Goal: Task Accomplishment & Management: Use online tool/utility

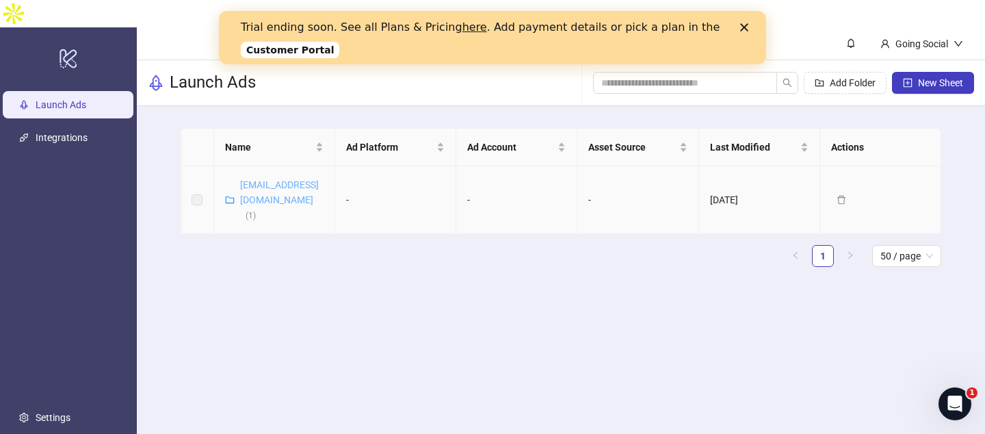
click at [255, 179] on link "[EMAIL_ADDRESS][DOMAIN_NAME] ( 1 )" at bounding box center [279, 199] width 79 height 41
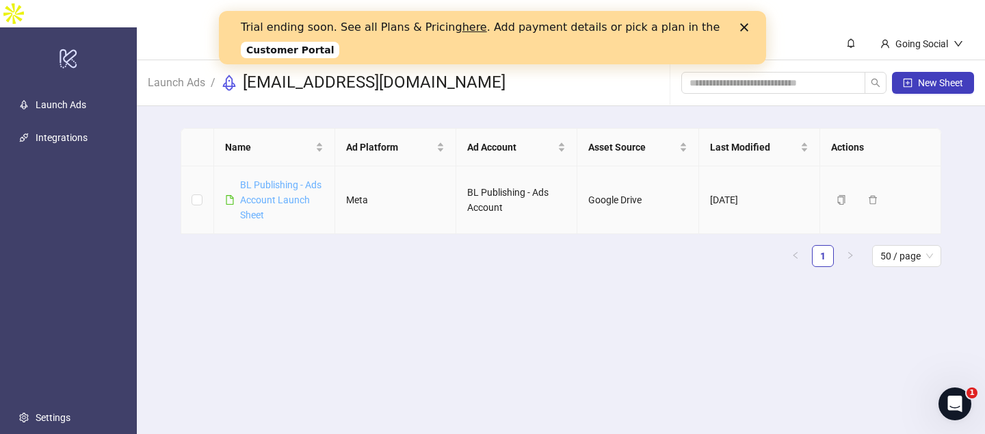
click at [273, 179] on link "BL Publishing - Ads Account Launch Sheet" at bounding box center [280, 199] width 81 height 41
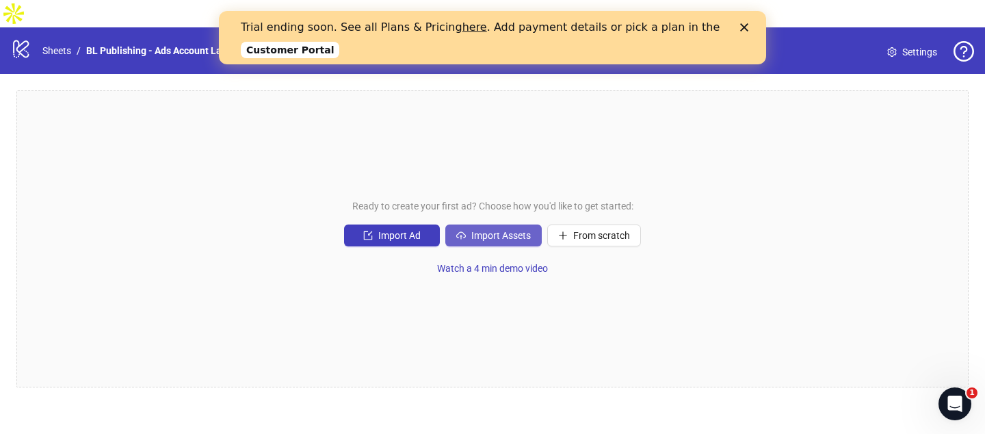
click at [497, 224] on button "Import Assets" at bounding box center [493, 235] width 96 height 22
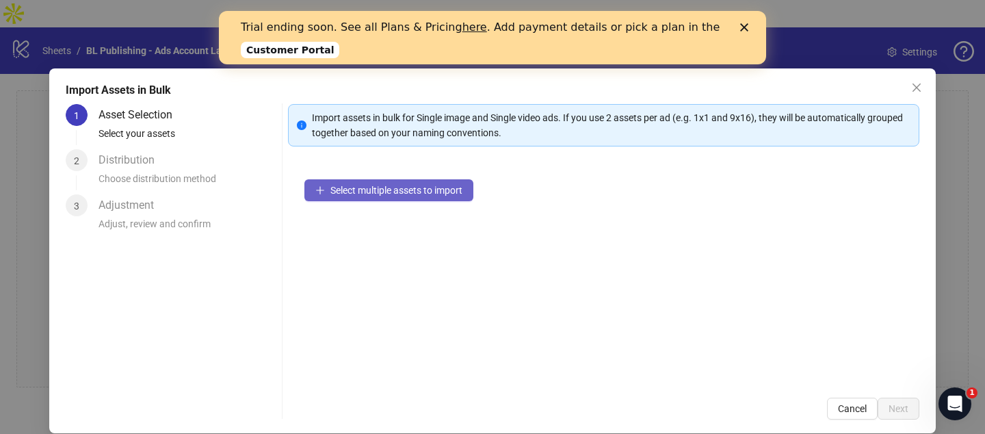
click at [418, 194] on span "Select multiple assets to import" at bounding box center [396, 190] width 132 height 11
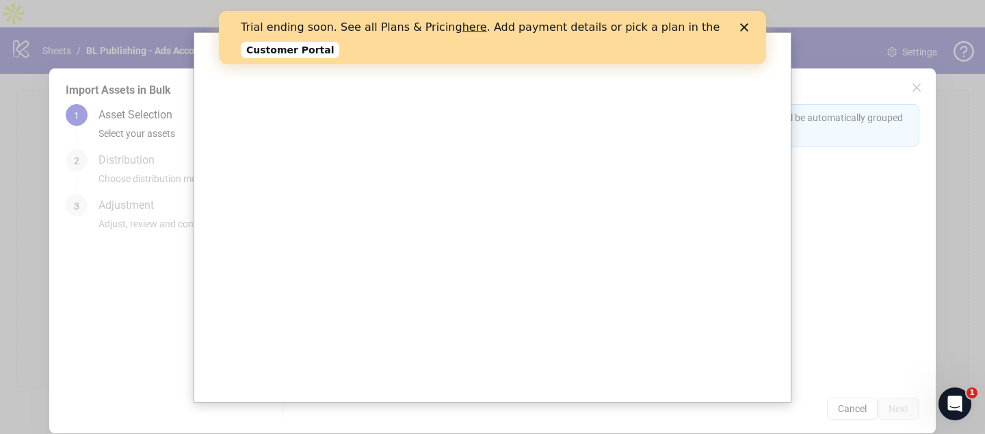
click at [745, 25] on icon "Close" at bounding box center [744, 27] width 8 height 8
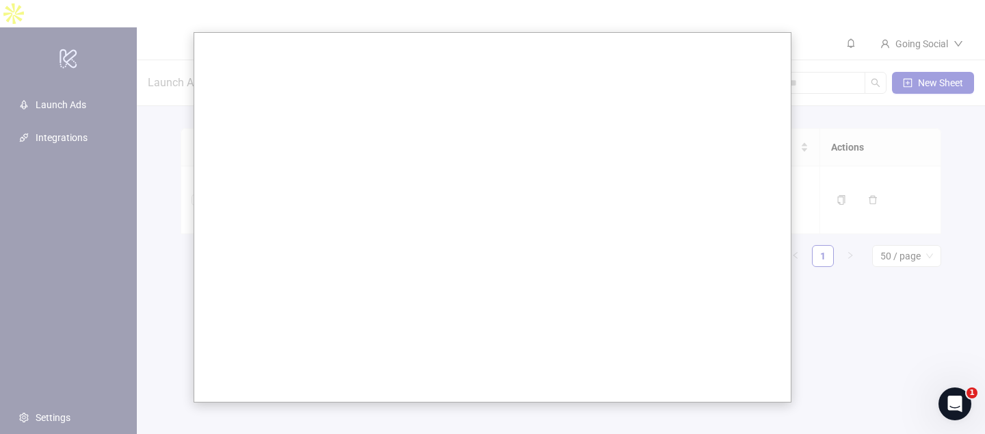
click at [76, 107] on div at bounding box center [492, 217] width 985 height 434
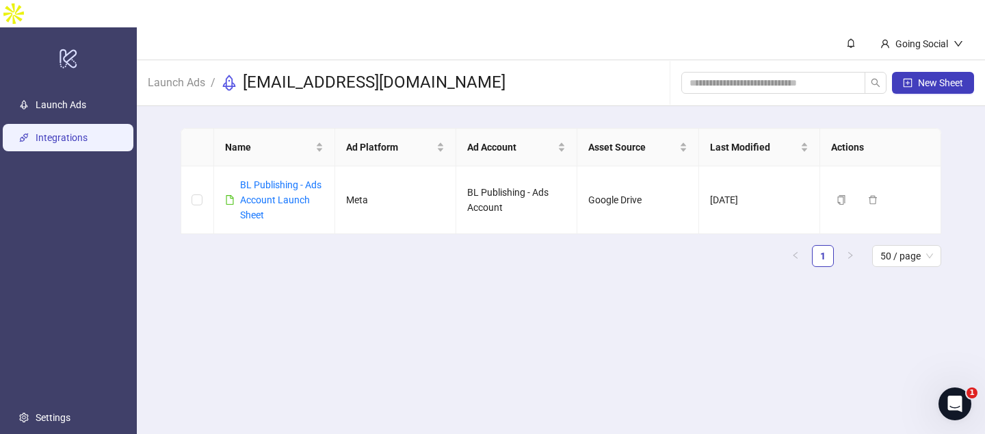
click at [75, 132] on link "Integrations" at bounding box center [62, 137] width 52 height 11
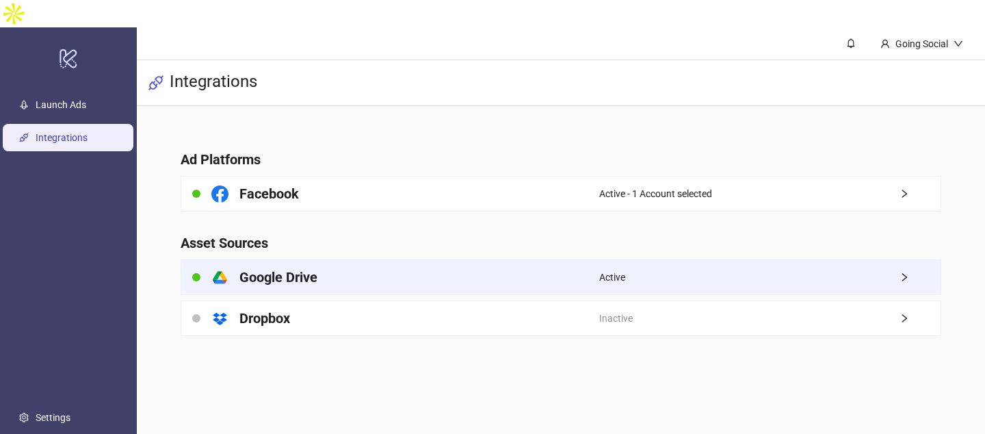
click at [267, 267] on h4 "Google Drive" at bounding box center [278, 276] width 78 height 19
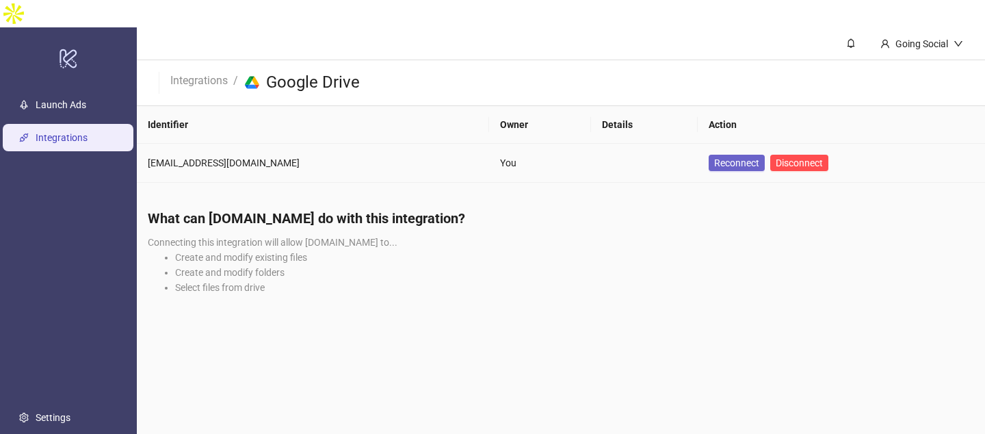
click at [714, 157] on span "Reconnect" at bounding box center [736, 162] width 45 height 11
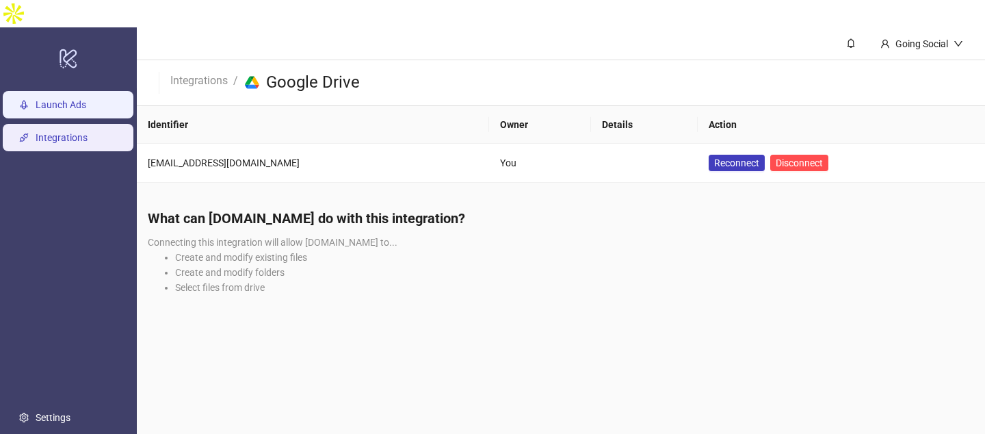
click at [68, 99] on link "Launch Ads" at bounding box center [61, 104] width 51 height 11
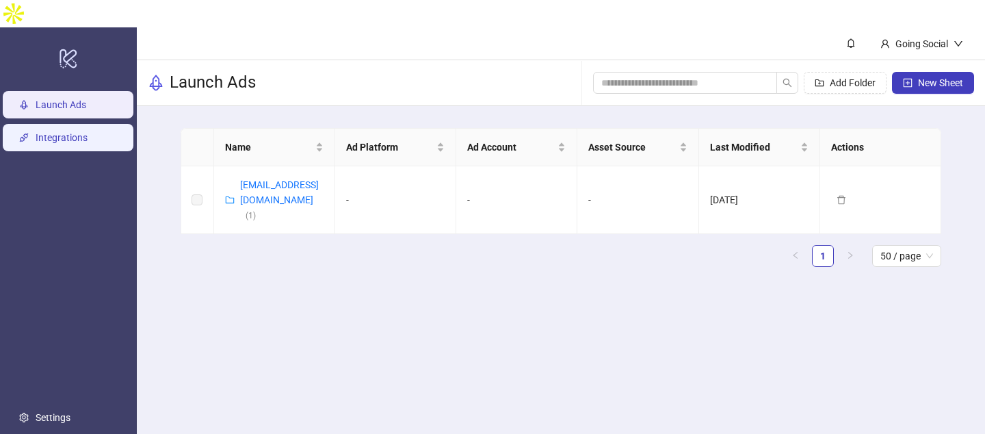
click at [83, 132] on link "Integrations" at bounding box center [62, 137] width 52 height 11
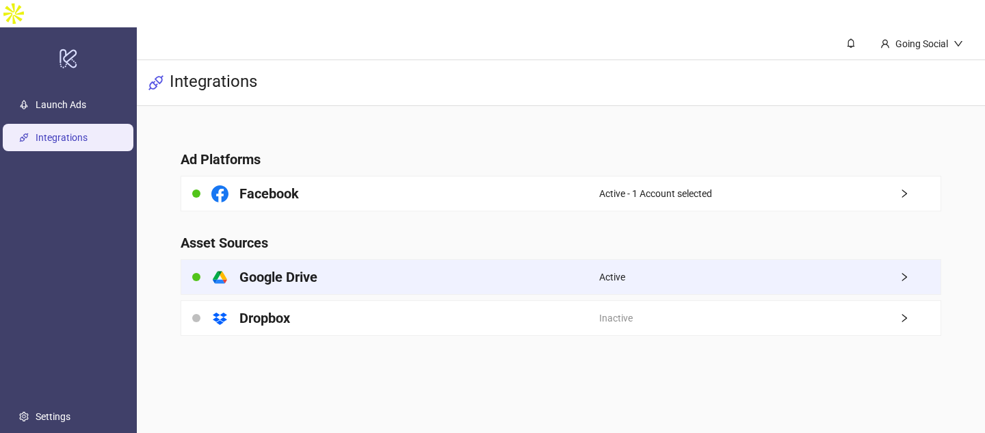
click at [282, 267] on h4 "Google Drive" at bounding box center [278, 276] width 78 height 19
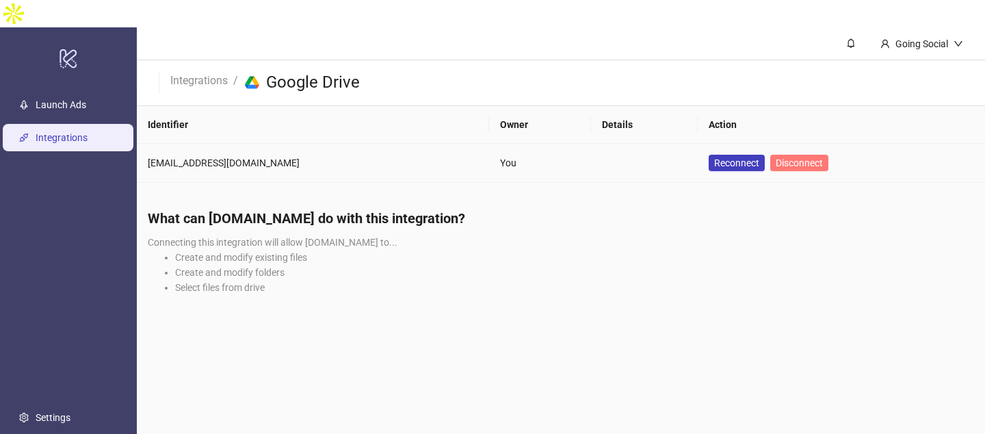
click at [776, 157] on span "Disconnect" at bounding box center [799, 162] width 47 height 11
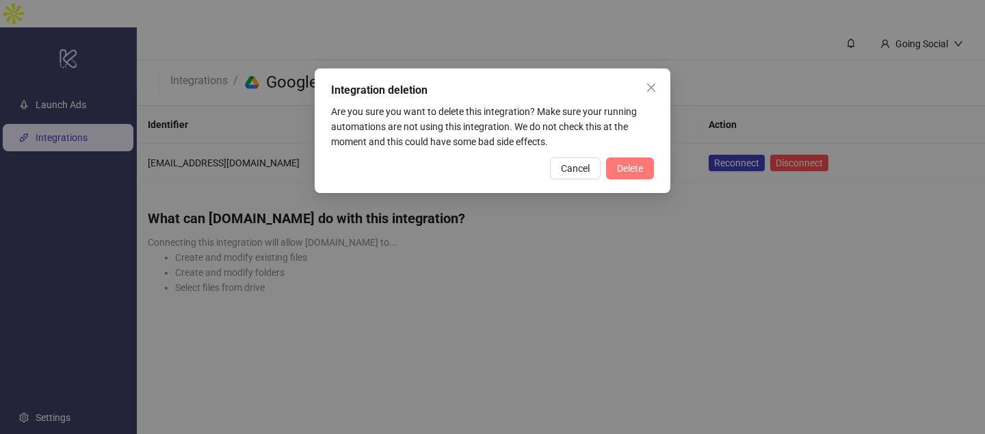
click at [620, 176] on button "Delete" at bounding box center [630, 168] width 48 height 22
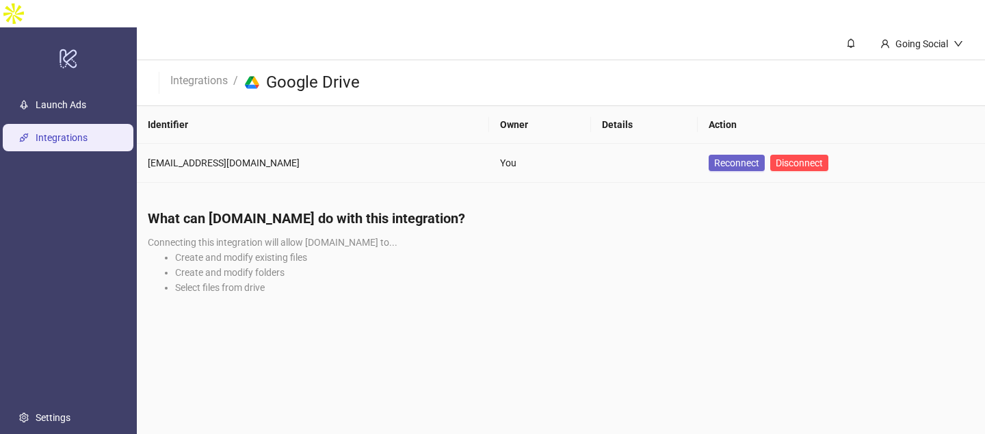
click at [714, 157] on span "Reconnect" at bounding box center [736, 162] width 45 height 11
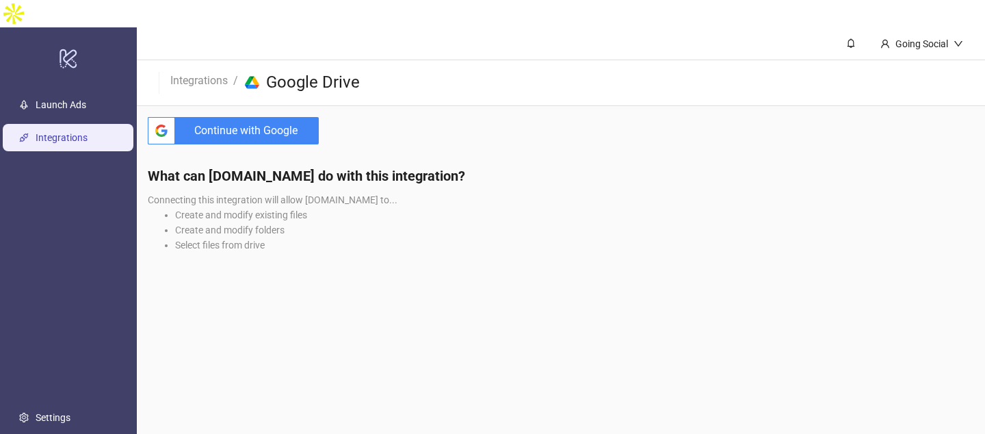
click at [252, 117] on span "Continue with Google" at bounding box center [250, 130] width 138 height 27
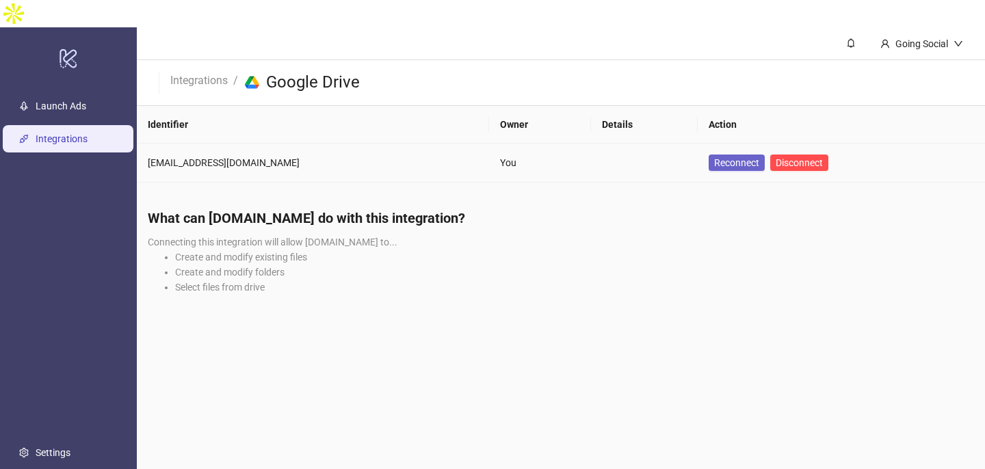
click at [714, 157] on span "Reconnect" at bounding box center [736, 162] width 45 height 11
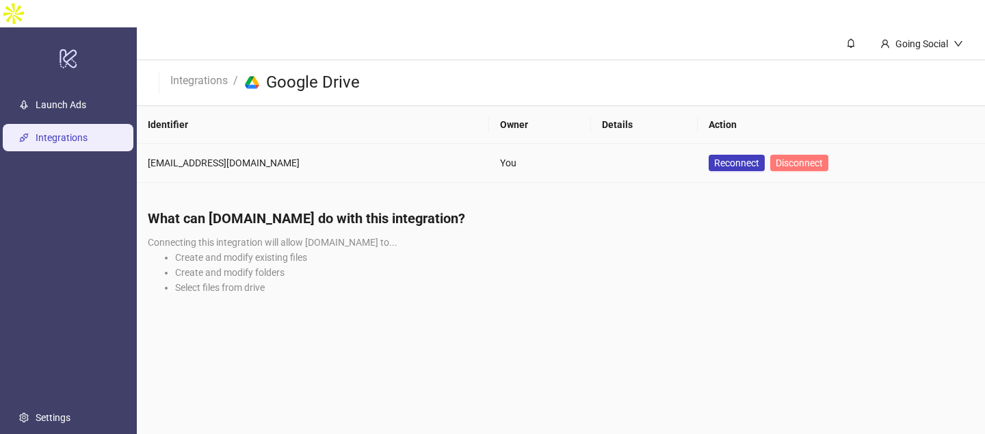
click at [776, 157] on span "Disconnect" at bounding box center [799, 162] width 47 height 11
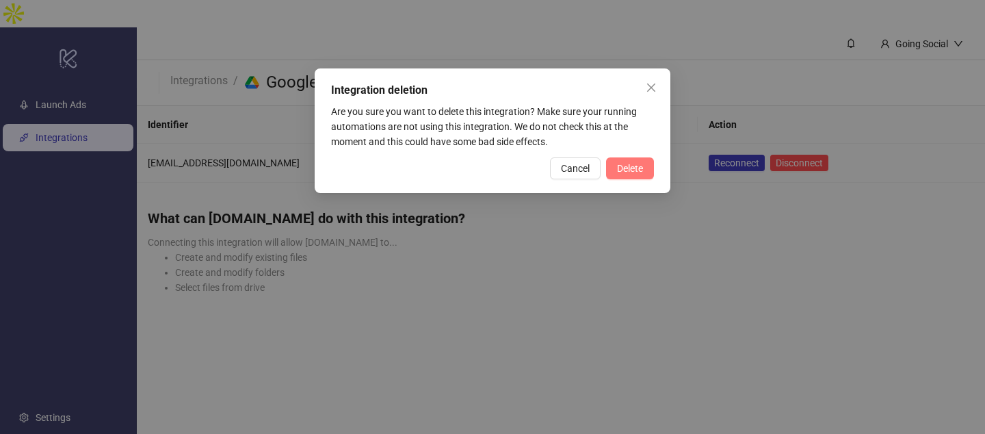
click at [637, 168] on span "Delete" at bounding box center [630, 168] width 26 height 11
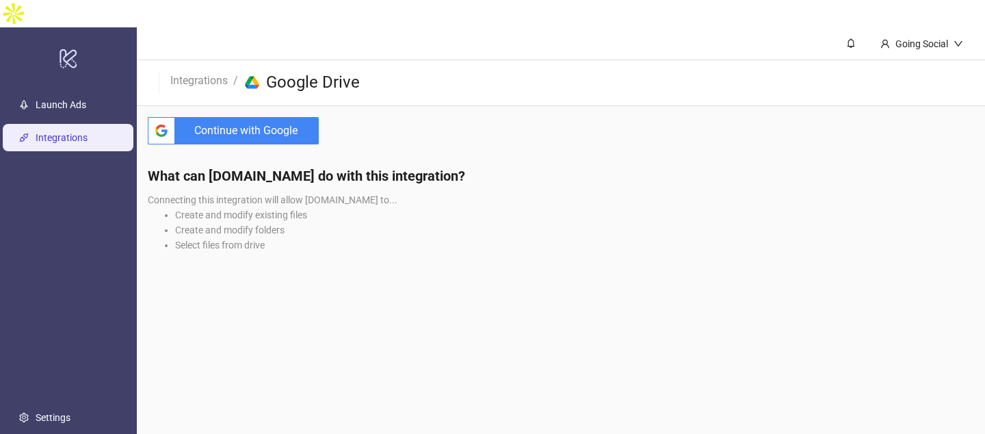
click at [259, 117] on span "Continue with Google" at bounding box center [250, 130] width 138 height 27
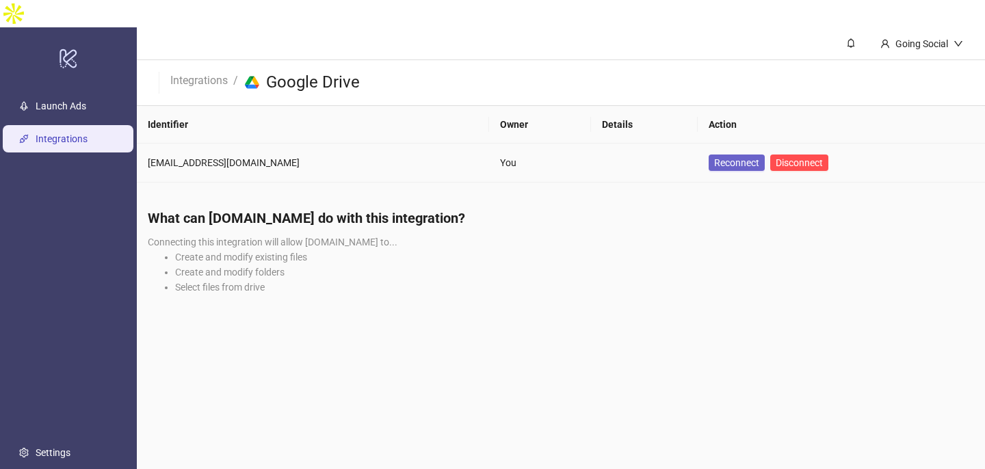
click at [714, 157] on span "Reconnect" at bounding box center [736, 162] width 45 height 11
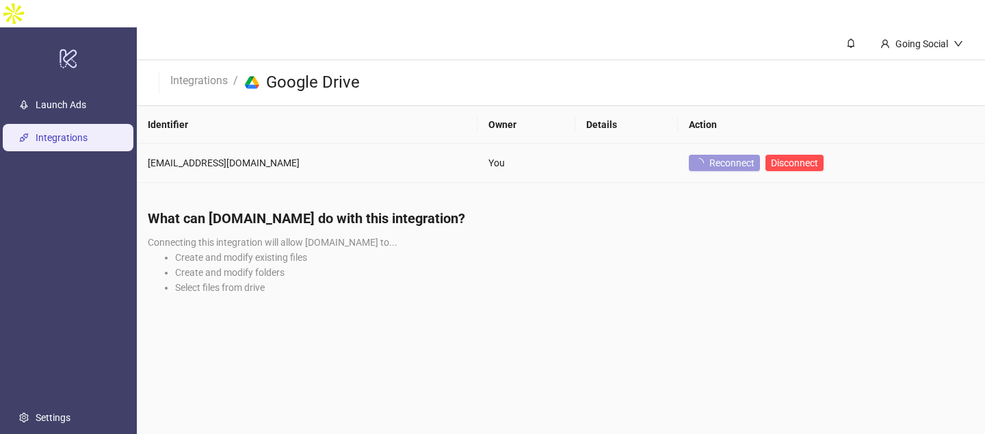
click at [709, 157] on span "Reconnect" at bounding box center [731, 162] width 45 height 11
click at [714, 157] on span "Reconnect" at bounding box center [736, 162] width 45 height 11
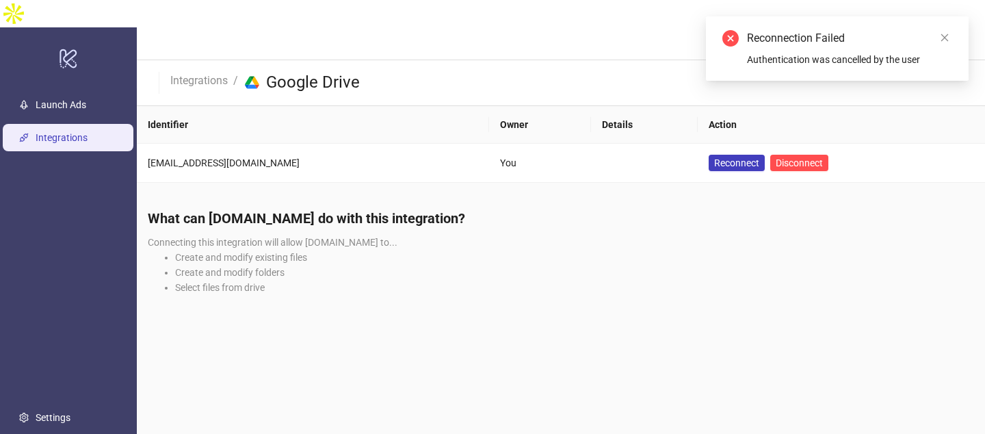
click at [65, 132] on link "Integrations" at bounding box center [62, 137] width 52 height 11
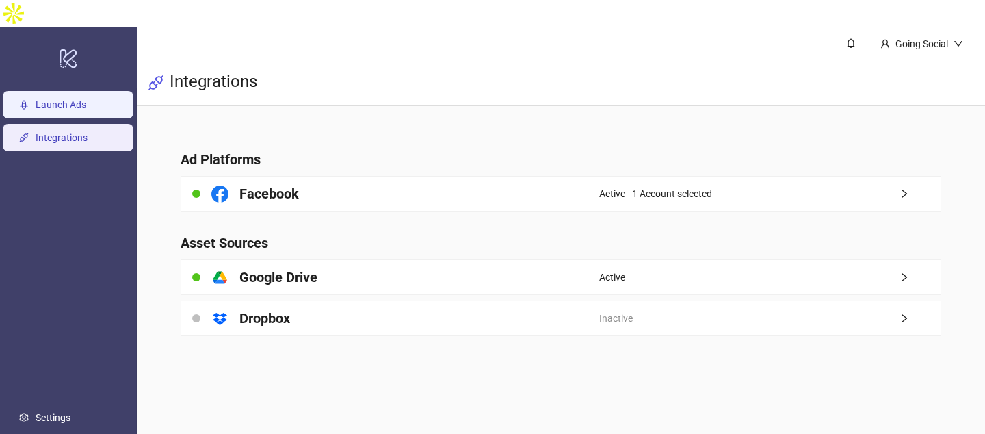
click at [60, 99] on link "Launch Ads" at bounding box center [61, 104] width 51 height 11
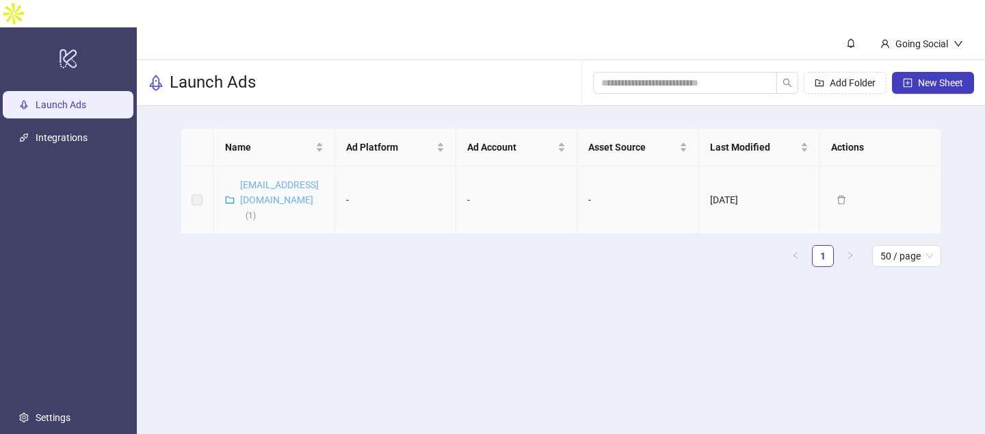
click at [270, 179] on link "[EMAIL_ADDRESS][DOMAIN_NAME] ( 1 )" at bounding box center [279, 199] width 79 height 41
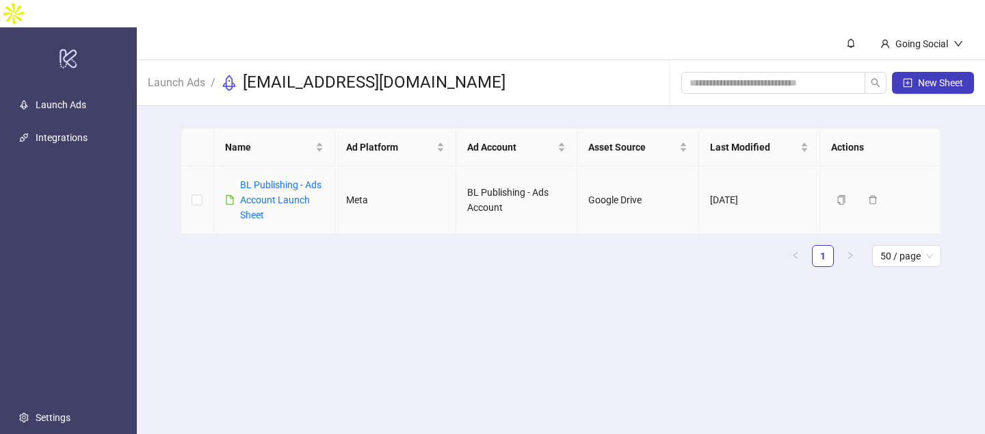
click at [270, 179] on link "BL Publishing - Ads Account Launch Sheet" at bounding box center [280, 199] width 81 height 41
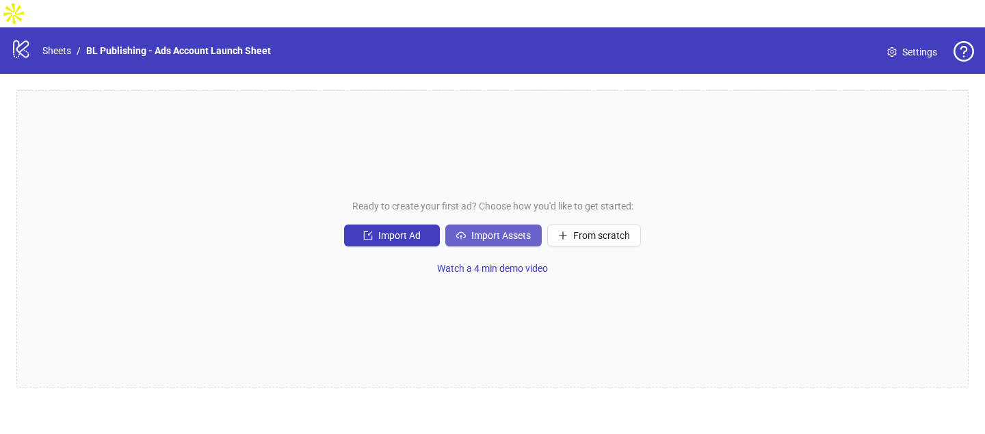
click at [499, 230] on span "Import Assets" at bounding box center [501, 235] width 60 height 11
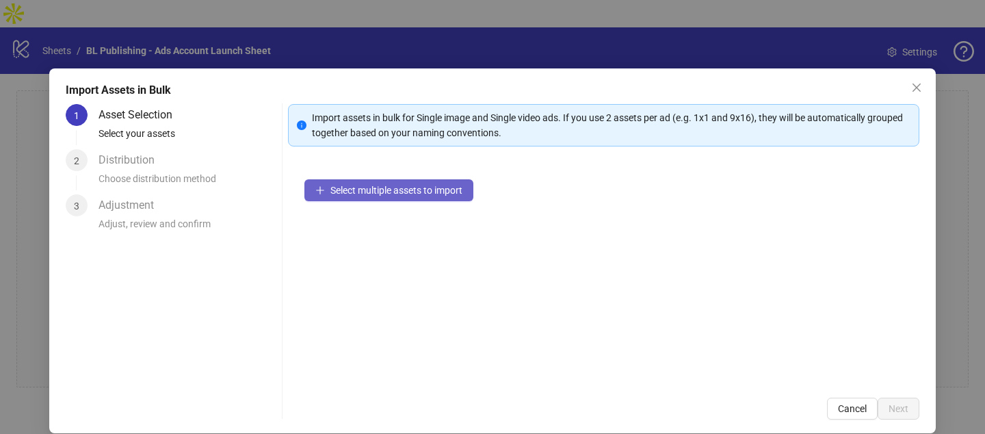
click at [421, 191] on span "Select multiple assets to import" at bounding box center [396, 190] width 132 height 11
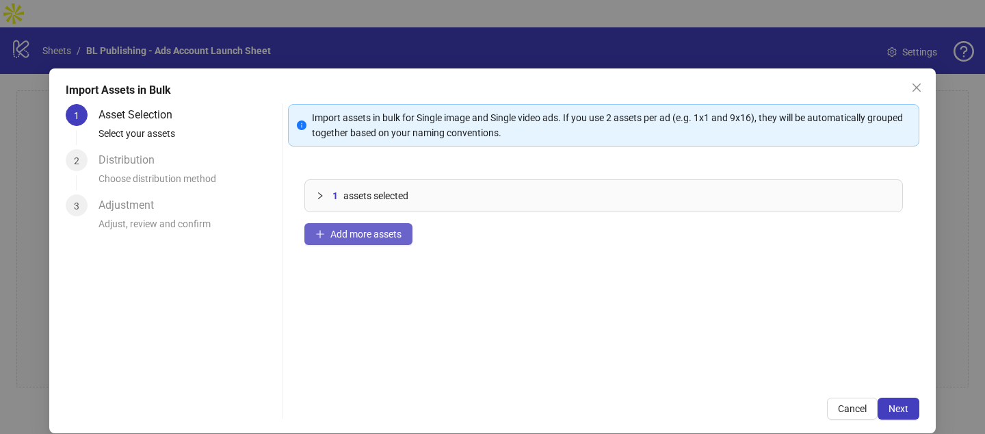
click at [376, 235] on span "Add more assets" at bounding box center [365, 233] width 71 height 11
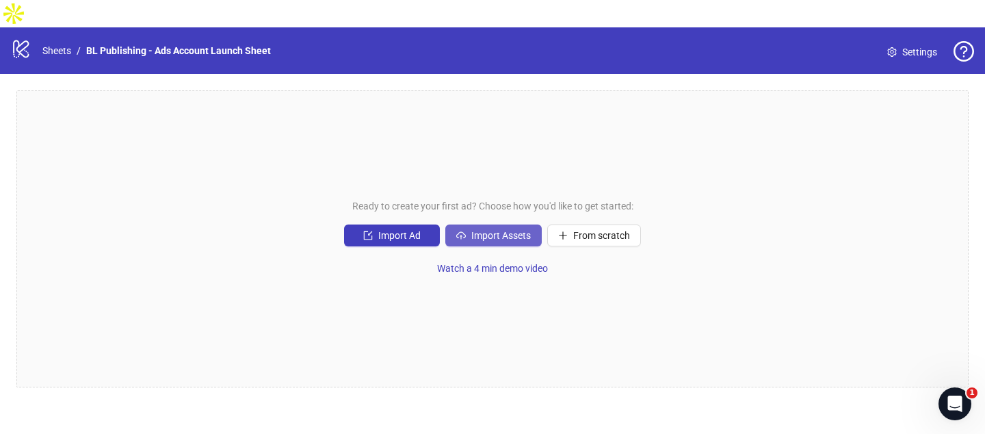
click at [489, 230] on span "Import Assets" at bounding box center [501, 235] width 60 height 11
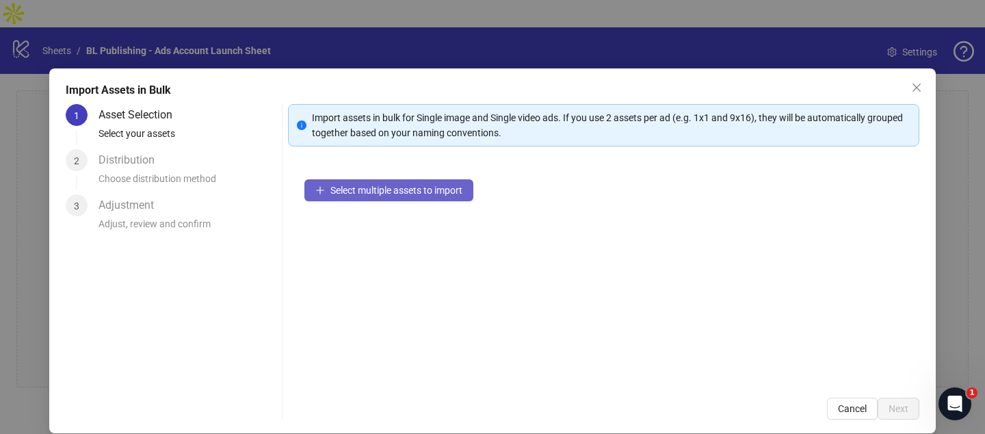
click at [395, 192] on span "Select multiple assets to import" at bounding box center [396, 190] width 132 height 11
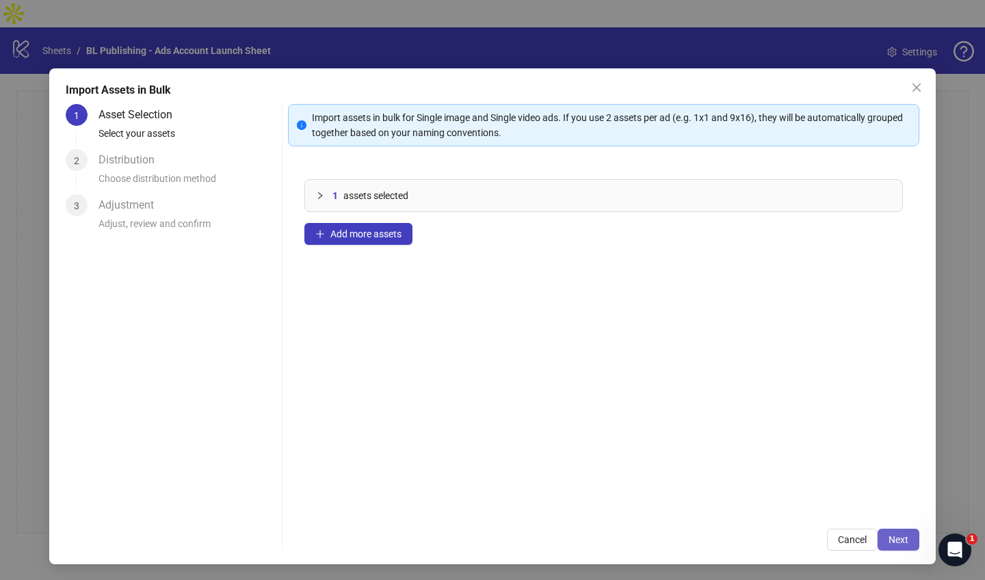
click at [904, 433] on span "Next" at bounding box center [899, 539] width 20 height 11
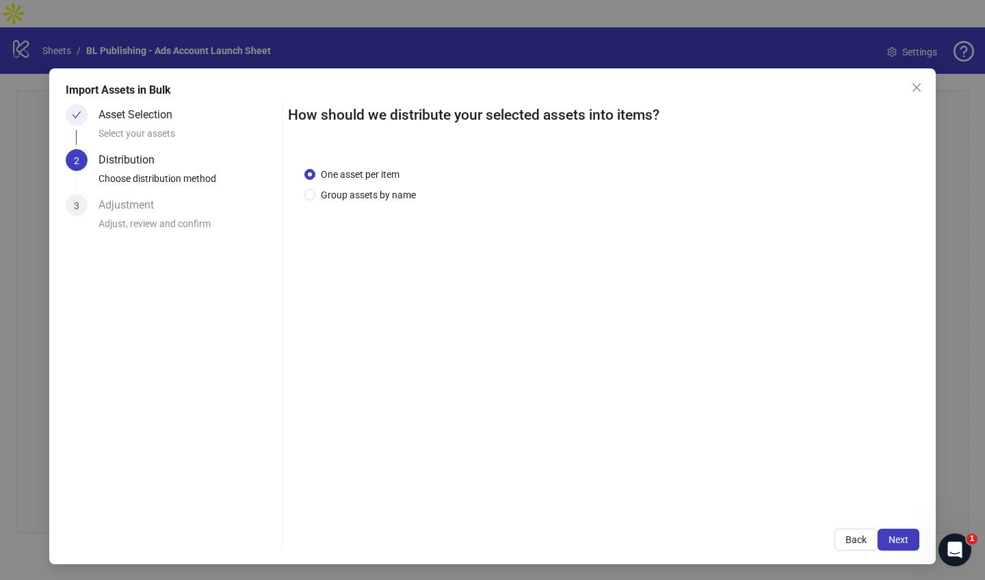
click at [904, 433] on span "Next" at bounding box center [899, 539] width 20 height 11
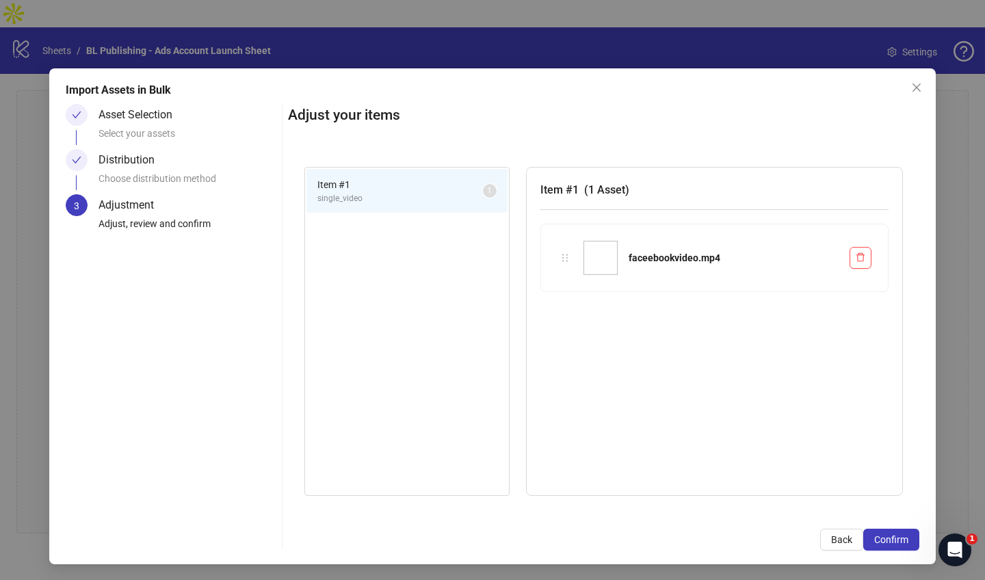
click at [904, 433] on span "Confirm" at bounding box center [891, 539] width 34 height 11
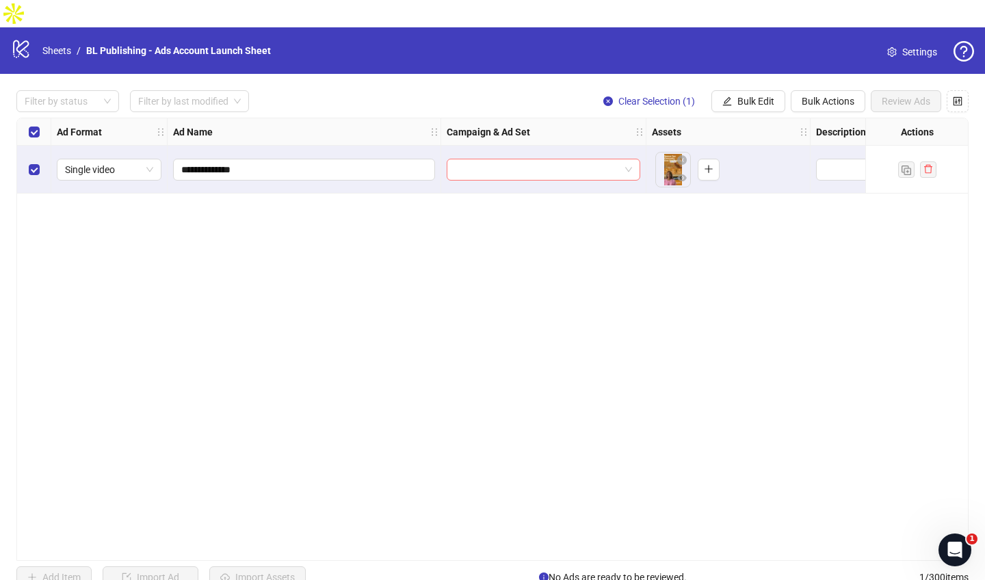
click at [624, 159] on span at bounding box center [543, 169] width 177 height 21
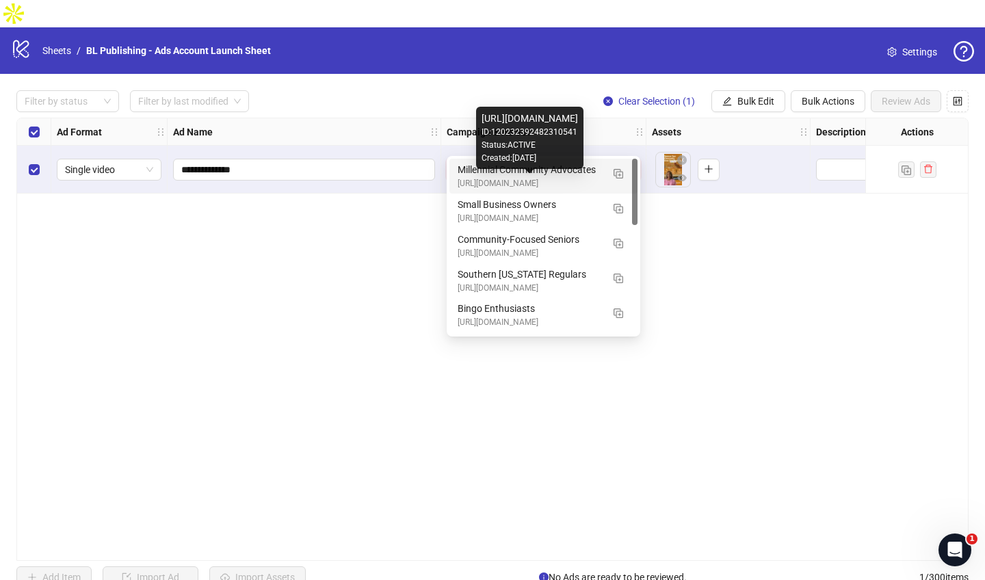
click at [571, 177] on div "leads_giveandgrow.biz" at bounding box center [530, 183] width 144 height 13
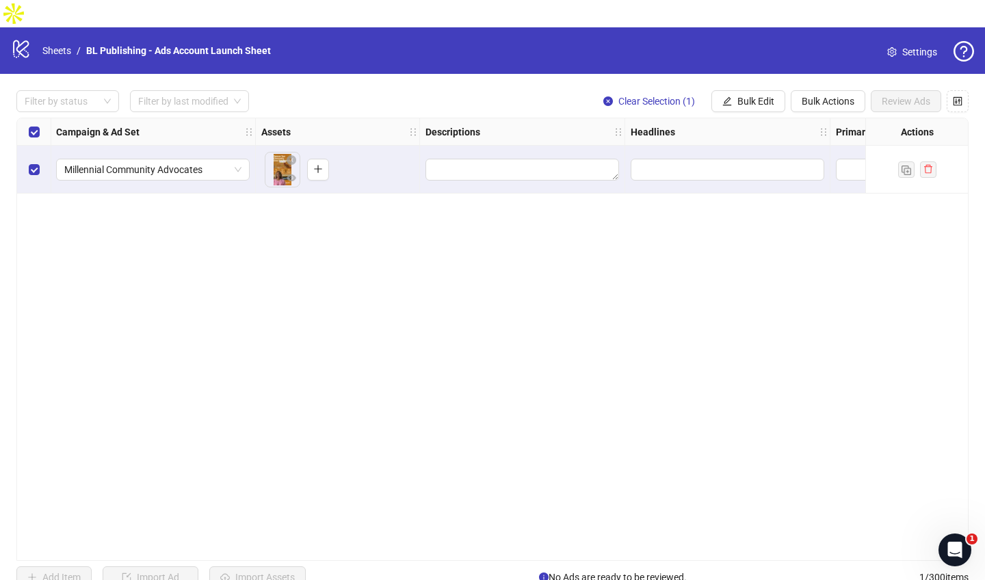
scroll to position [0, 392]
click at [456, 159] on textarea "Edit values" at bounding box center [521, 170] width 194 height 22
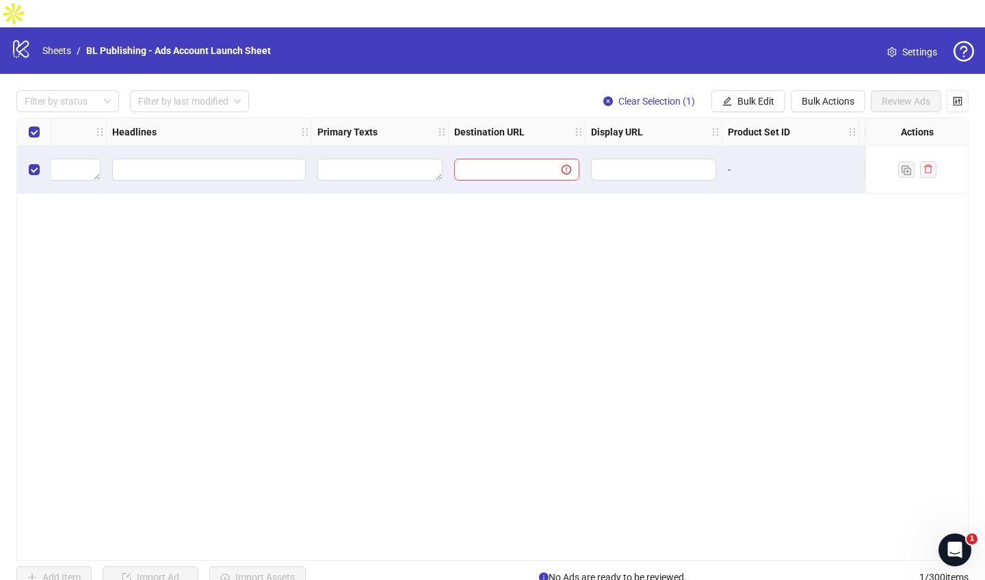
scroll to position [0, 915]
click at [482, 162] on input "text" at bounding box center [497, 169] width 80 height 15
type input "**********"
drag, startPoint x: 537, startPoint y: 145, endPoint x: 523, endPoint y: 144, distance: 14.4
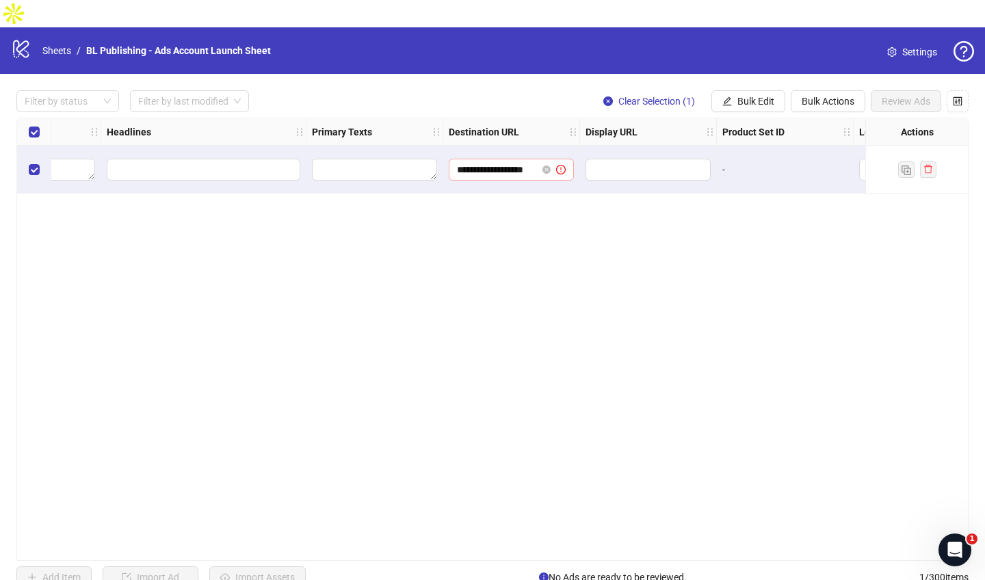
scroll to position [0, 0]
click at [456, 159] on span "**********" at bounding box center [511, 170] width 125 height 22
drag, startPoint x: 458, startPoint y: 144, endPoint x: 557, endPoint y: 150, distance: 99.3
click at [557, 159] on span "**********" at bounding box center [511, 170] width 125 height 22
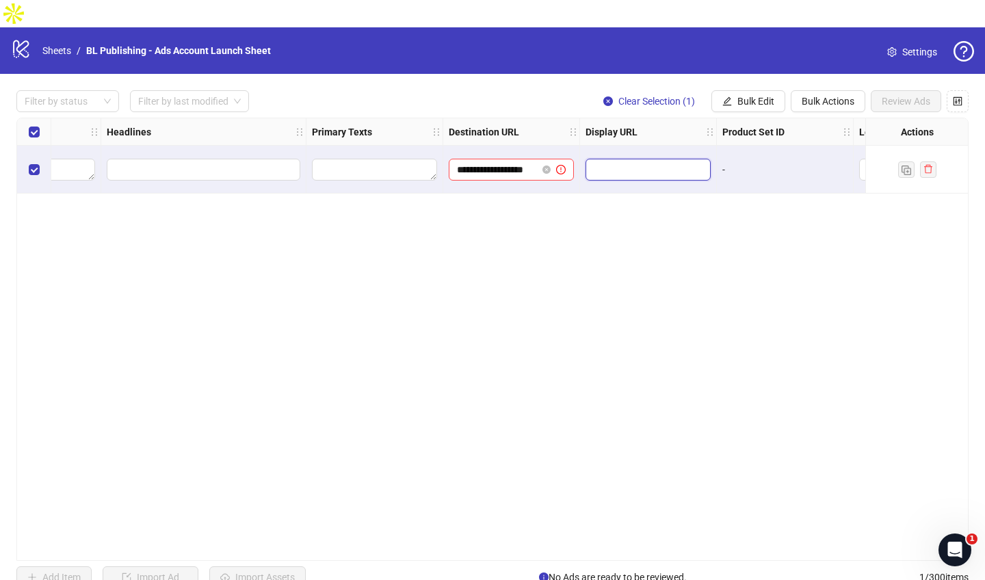
scroll to position [0, 0]
click at [616, 162] on input "text" at bounding box center [647, 169] width 106 height 15
paste input "**********"
type input "**********"
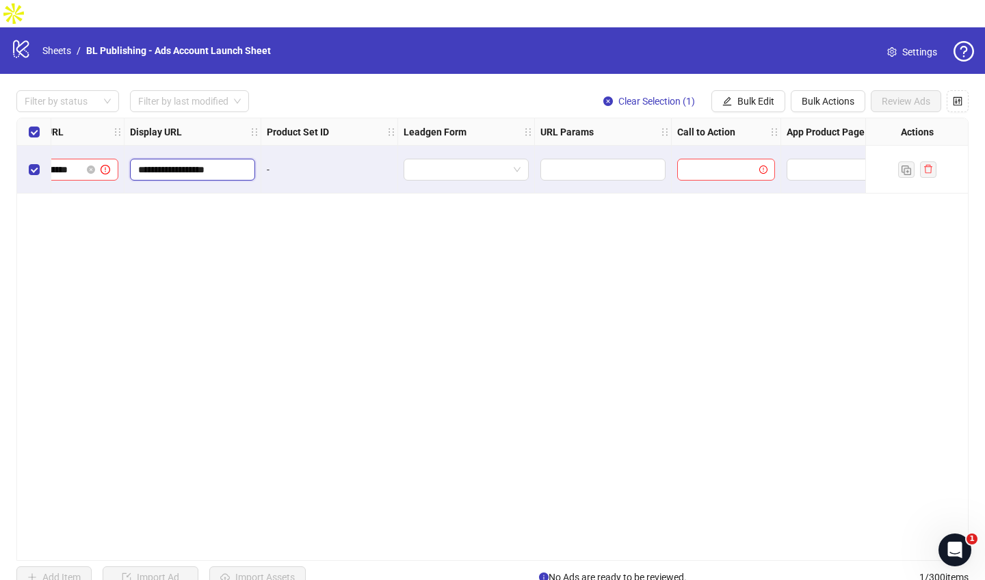
scroll to position [0, 1423]
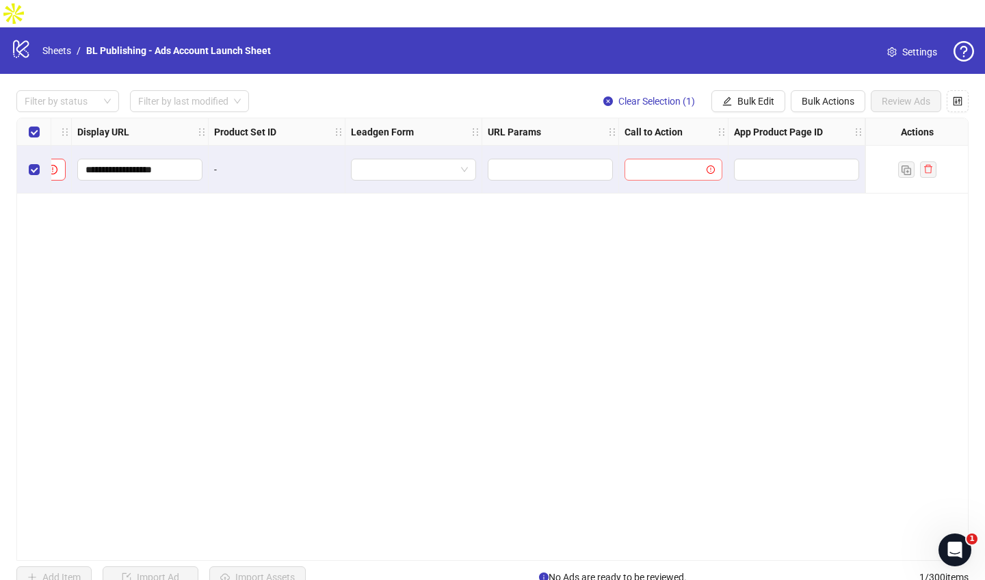
click at [662, 159] on input "search" at bounding box center [667, 169] width 69 height 21
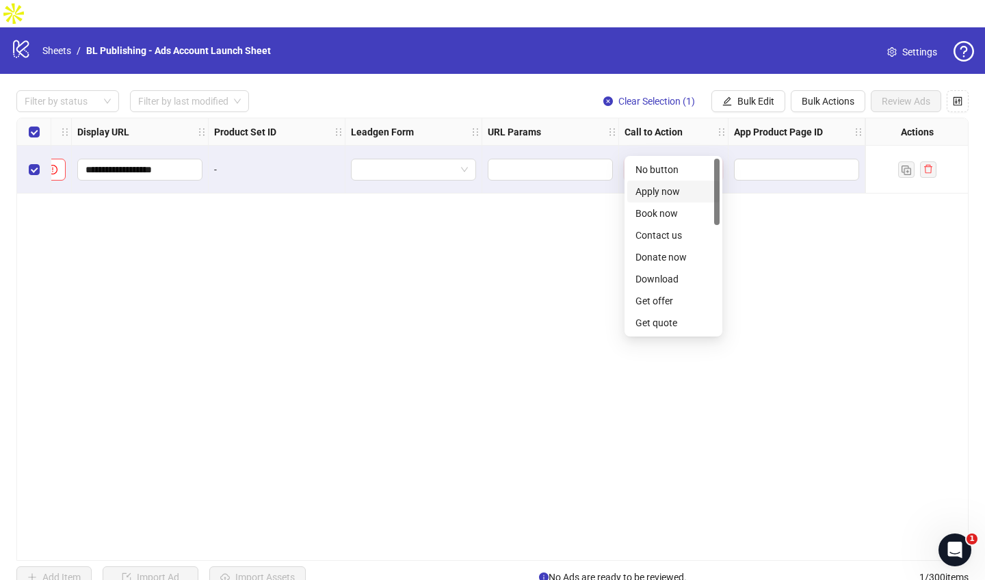
click at [670, 192] on div "Apply now" at bounding box center [673, 191] width 76 height 15
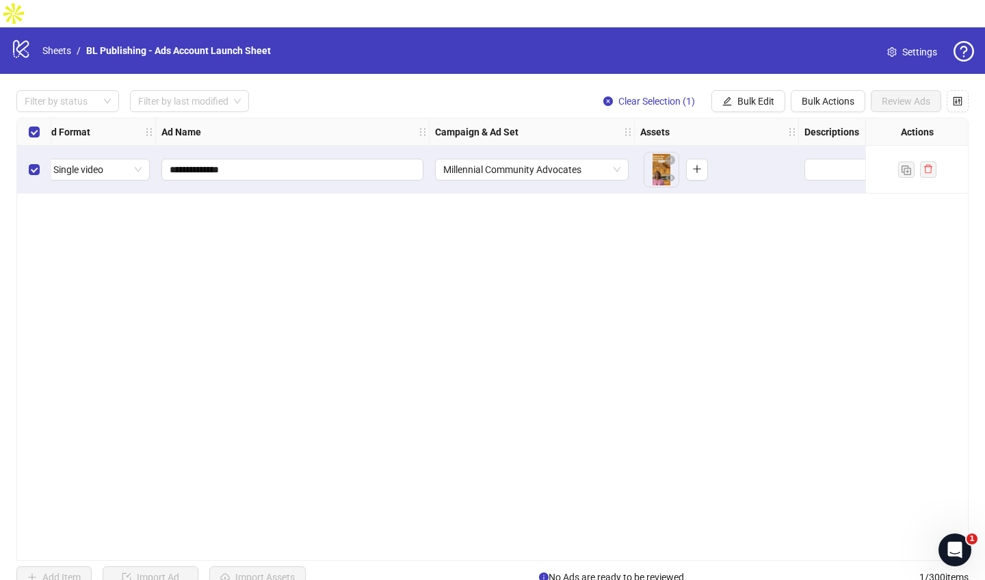
scroll to position [0, 11]
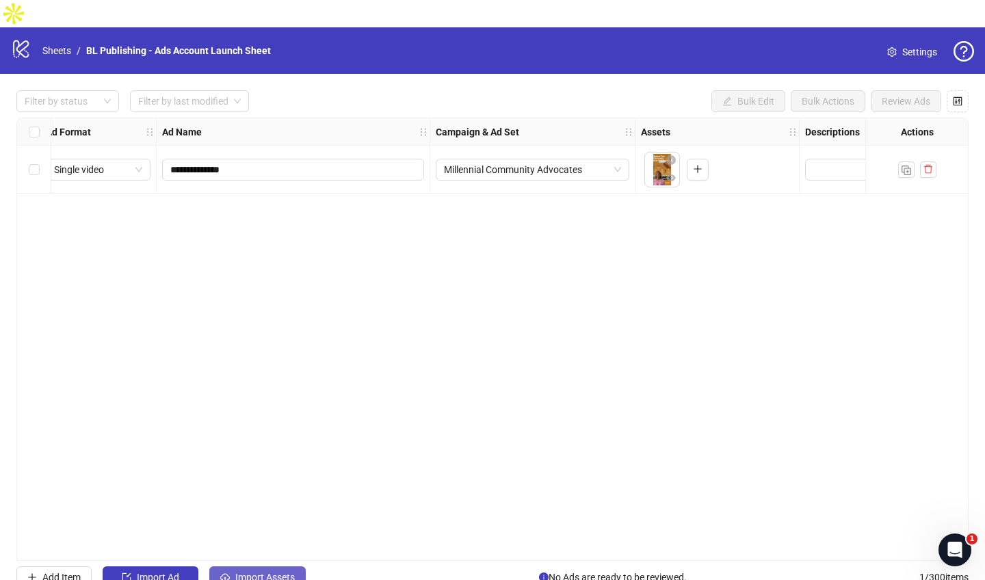
click at [270, 433] on button "Import Assets" at bounding box center [257, 577] width 96 height 22
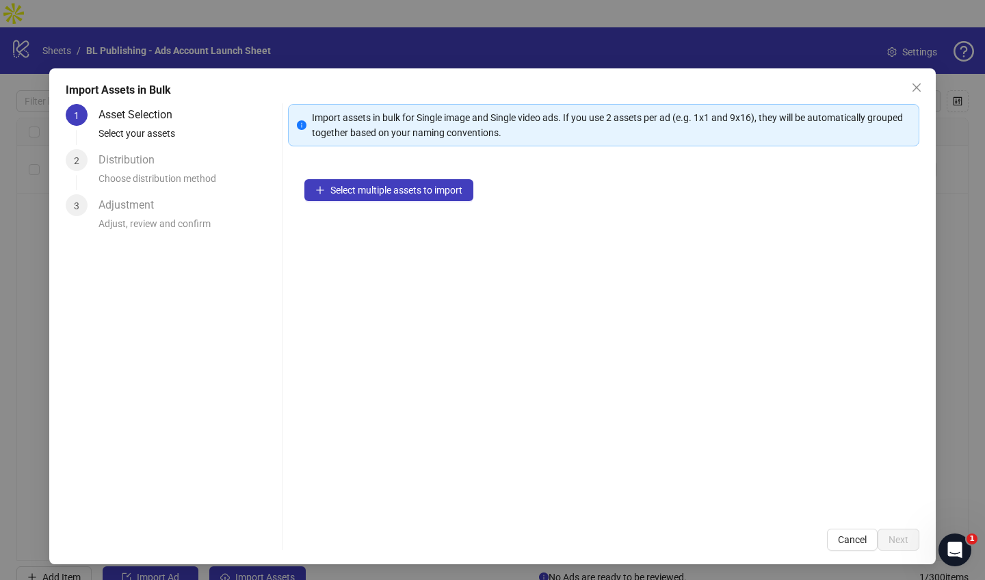
scroll to position [1, 0]
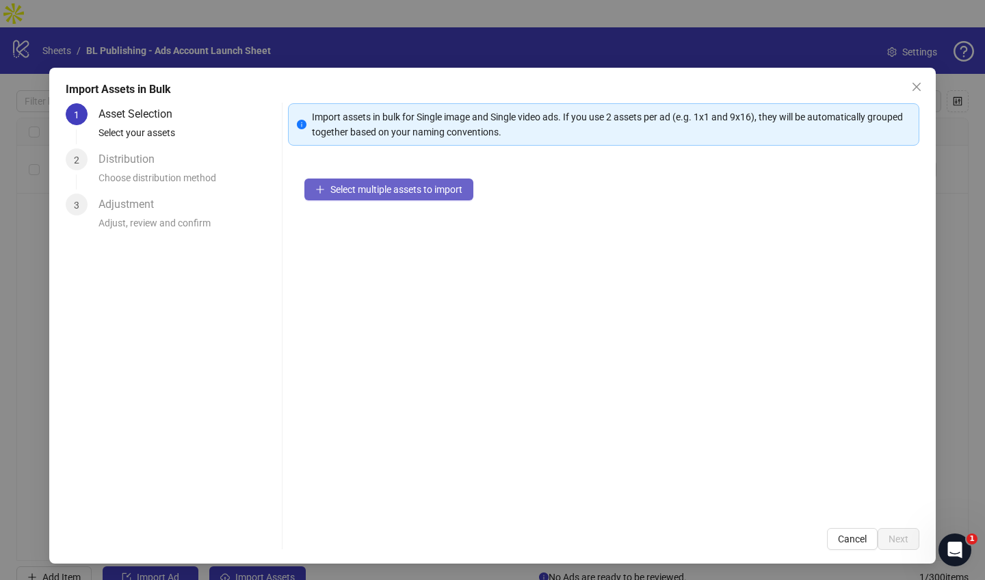
click at [447, 189] on span "Select multiple assets to import" at bounding box center [396, 189] width 132 height 11
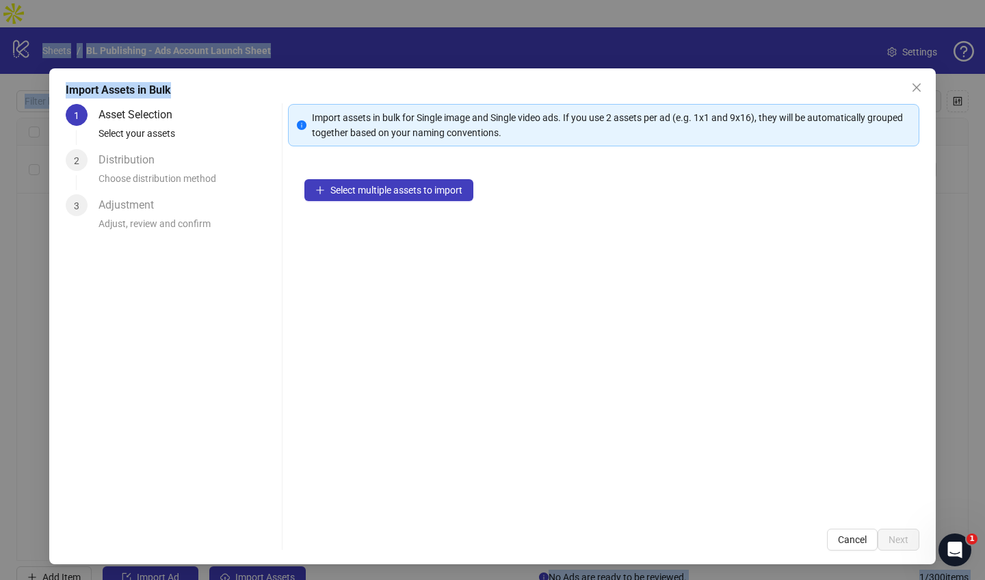
drag, startPoint x: 684, startPoint y: 86, endPoint x: 422, endPoint y: -20, distance: 282.4
click at [422, 0] on html "**********" at bounding box center [492, 290] width 985 height 580
click at [856, 433] on span "Cancel" at bounding box center [852, 539] width 29 height 11
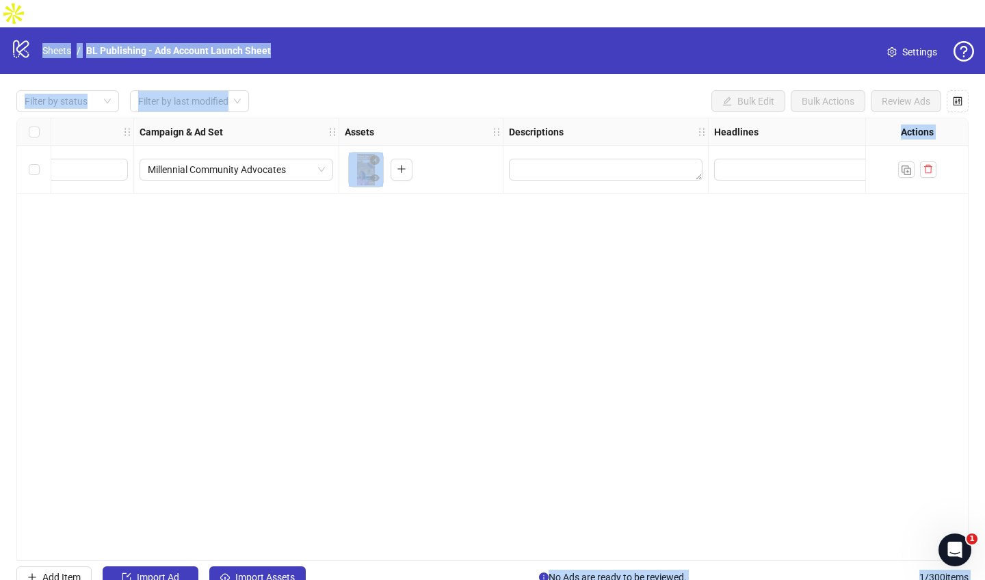
scroll to position [0, 406]
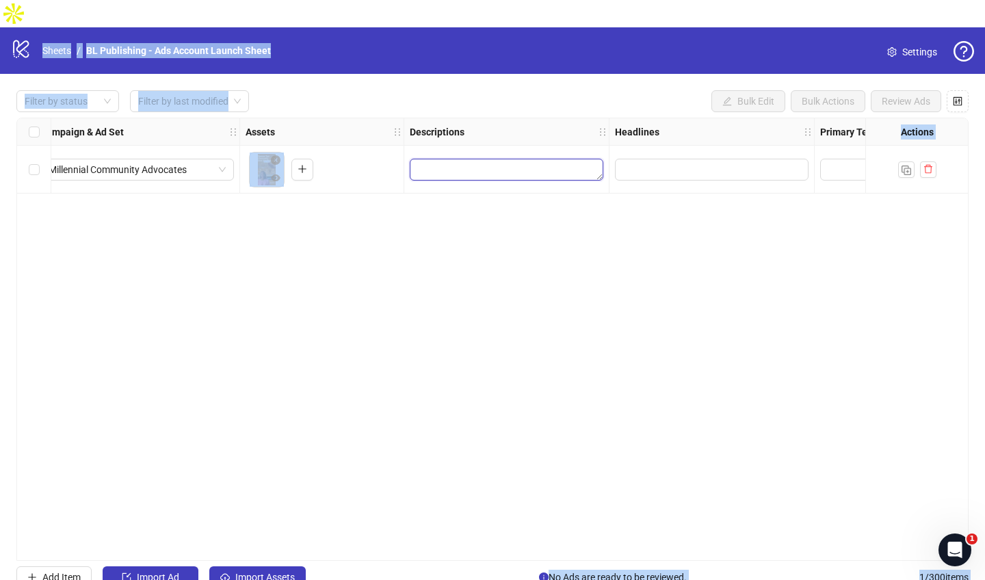
click at [431, 159] on textarea "Edit values" at bounding box center [507, 170] width 194 height 22
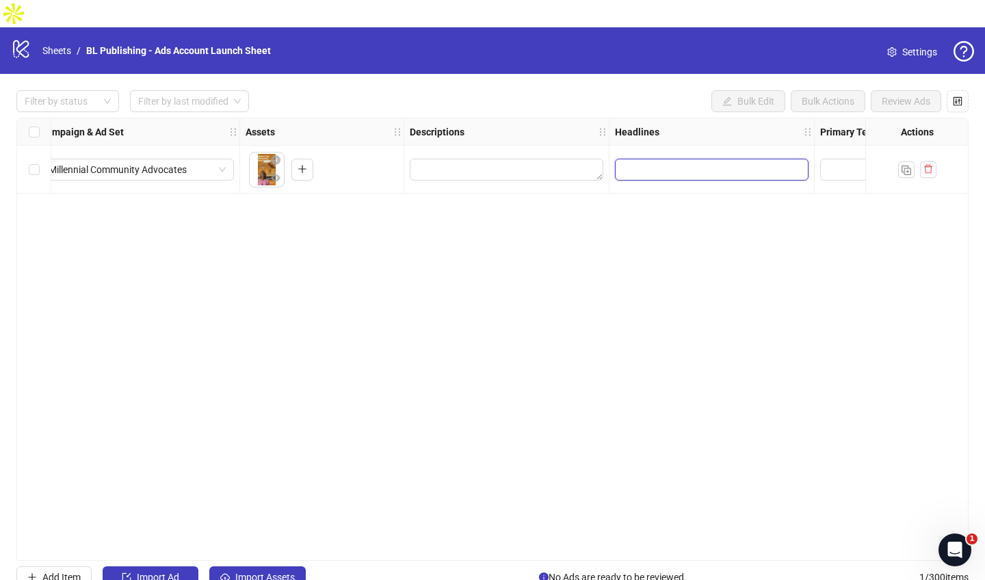
click at [632, 162] on input "Edit values" at bounding box center [710, 169] width 174 height 15
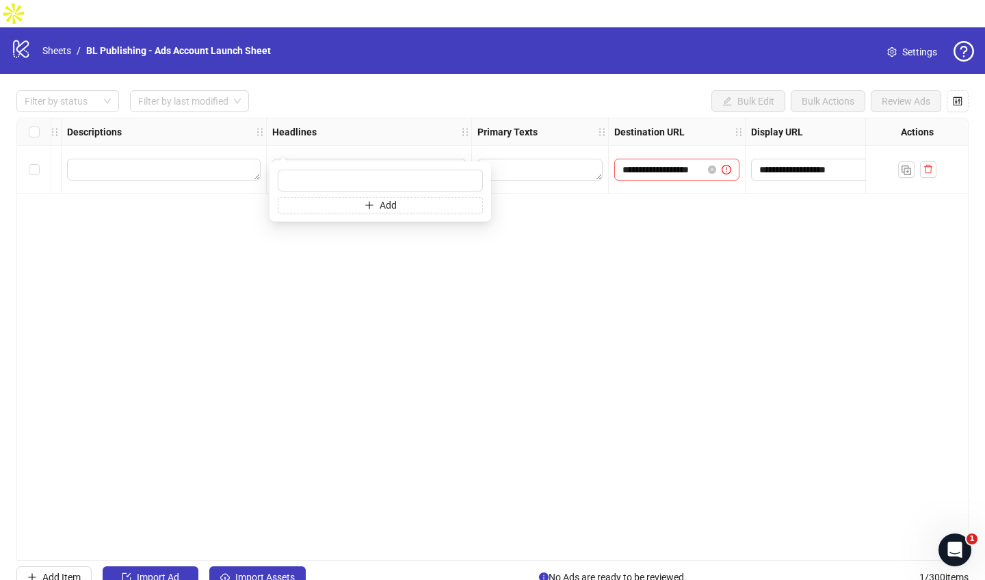
scroll to position [0, 752]
click at [505, 159] on textarea "Edit values" at bounding box center [536, 170] width 125 height 22
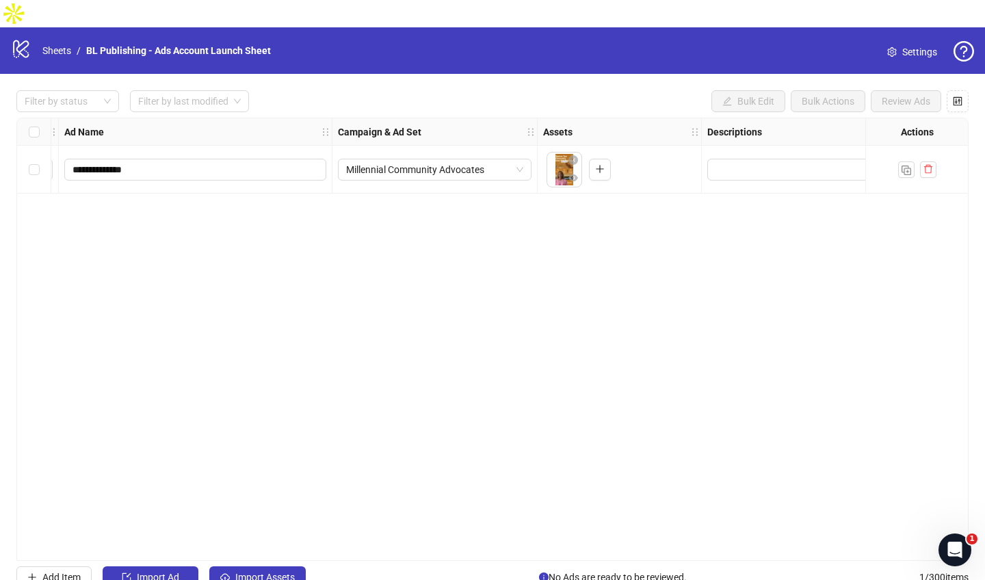
scroll to position [0, 0]
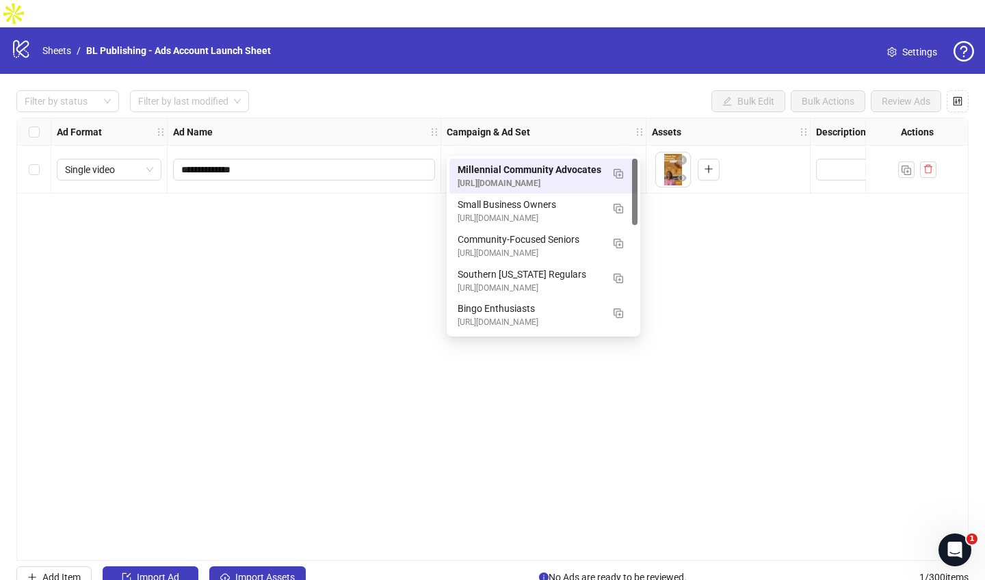
click at [629, 159] on span "Millennial Community Advocates" at bounding box center [543, 169] width 177 height 21
click at [712, 269] on div "**********" at bounding box center [492, 339] width 952 height 443
click at [627, 159] on span "Millennial Community Advocates" at bounding box center [543, 169] width 177 height 21
